Goal: Navigation & Orientation: Find specific page/section

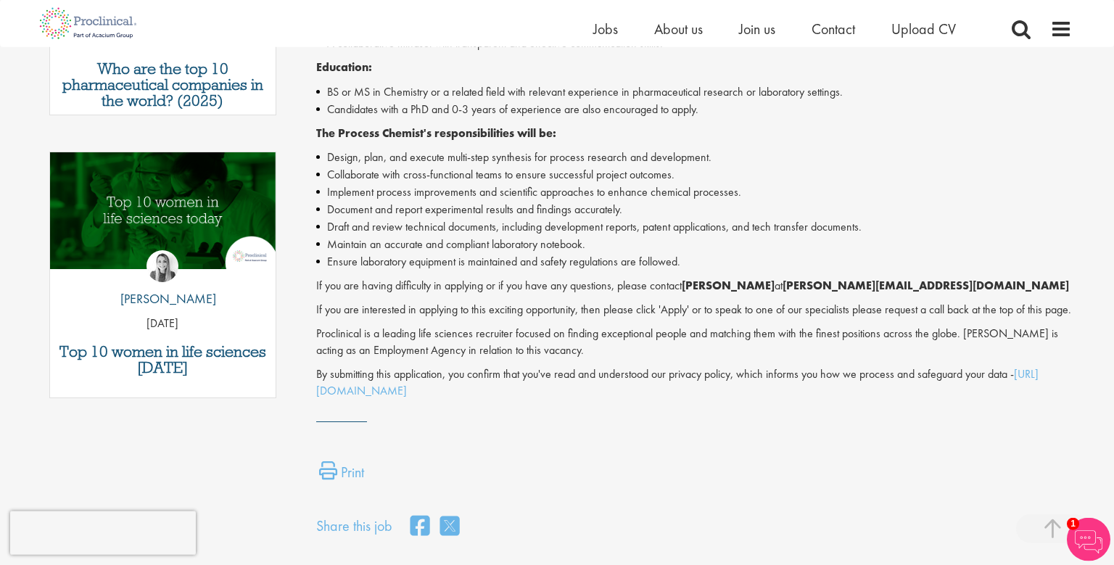
scroll to position [658, 0]
click at [457, 397] on link "[URL][DOMAIN_NAME]" at bounding box center [677, 381] width 722 height 32
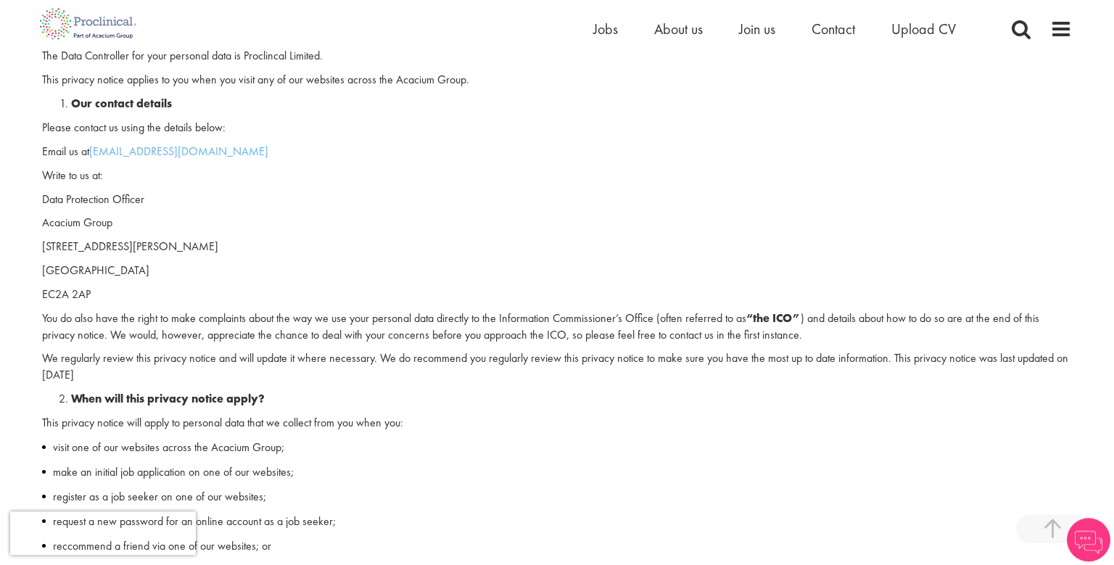
scroll to position [265, 0]
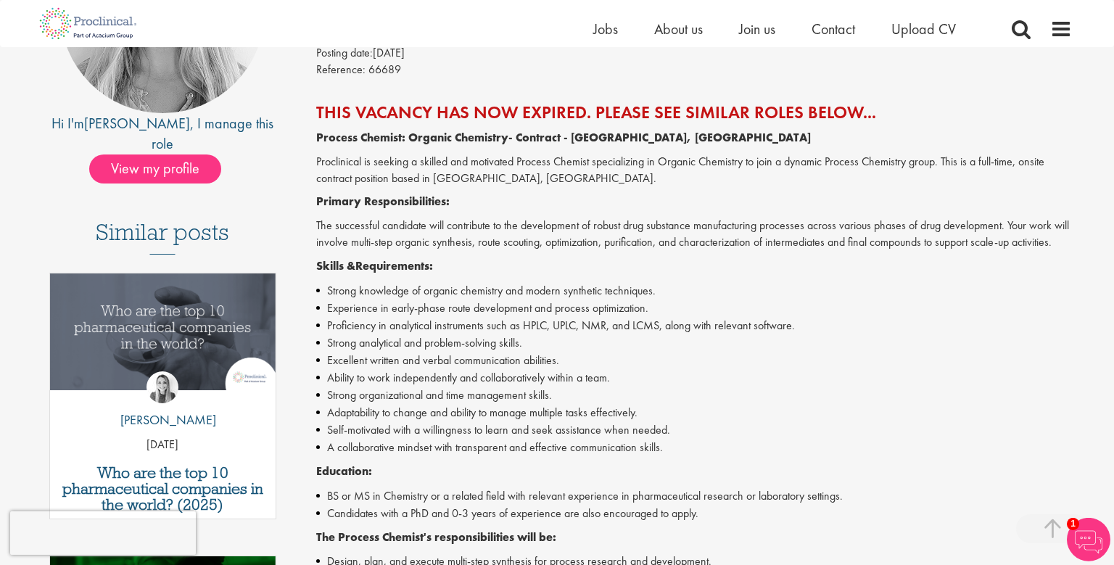
scroll to position [268, 0]
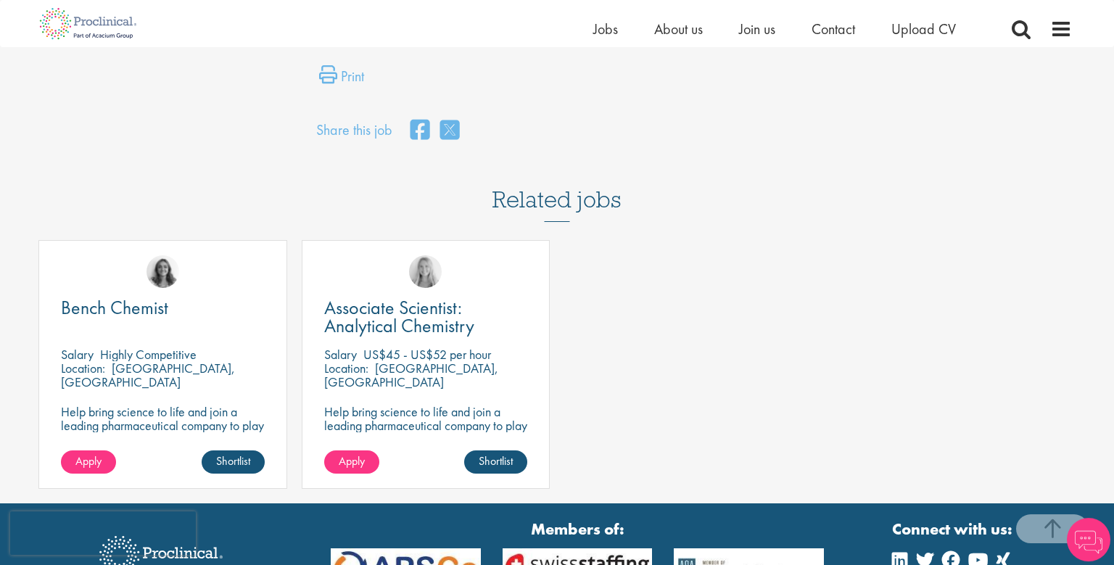
scroll to position [1054, 0]
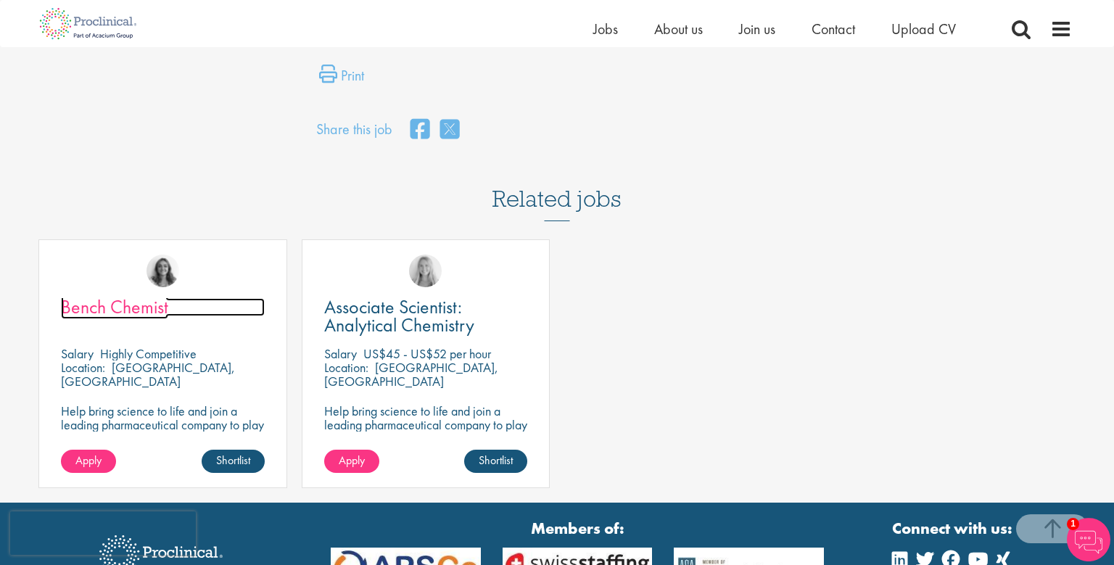
click at [99, 319] on span "Bench Chemist" at bounding box center [114, 306] width 107 height 25
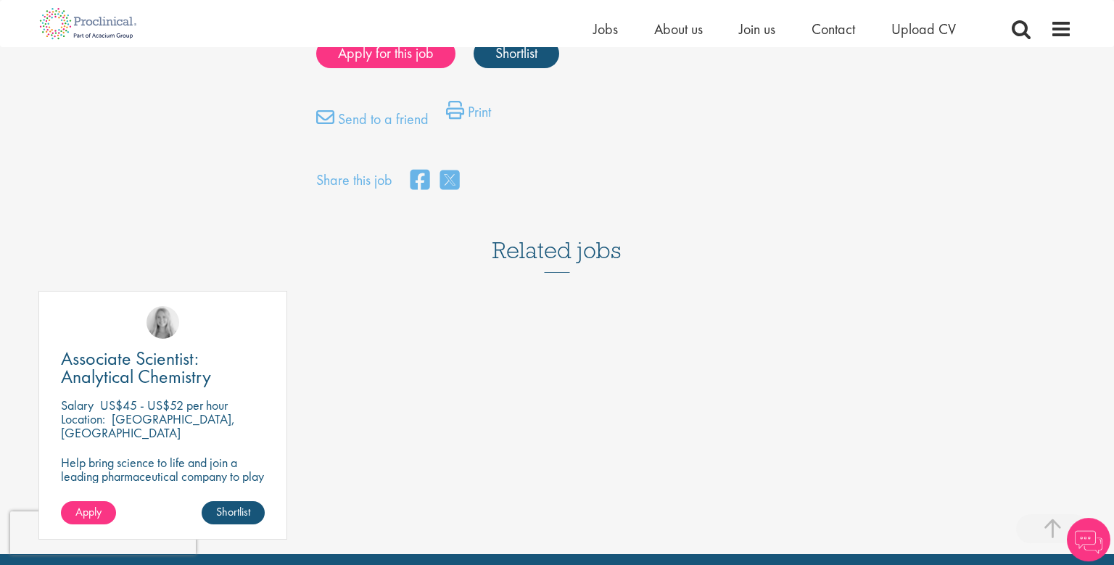
scroll to position [1076, 0]
